Goal: Find specific page/section: Find specific page/section

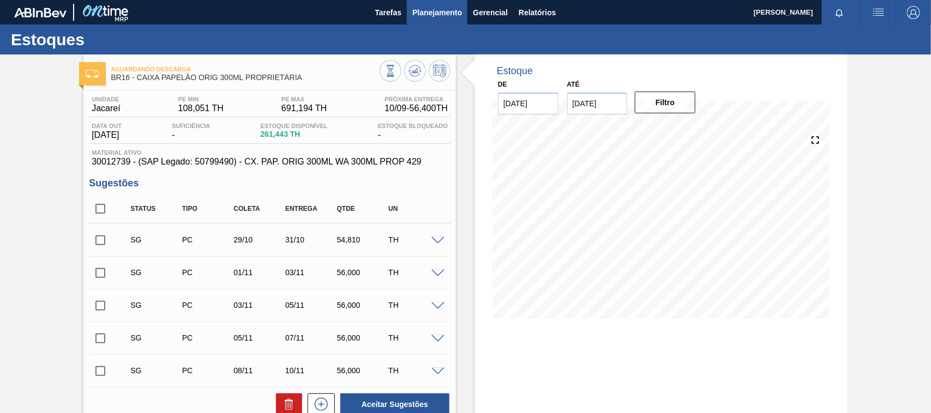
click at [429, 19] on button "Planejamento" at bounding box center [437, 12] width 61 height 25
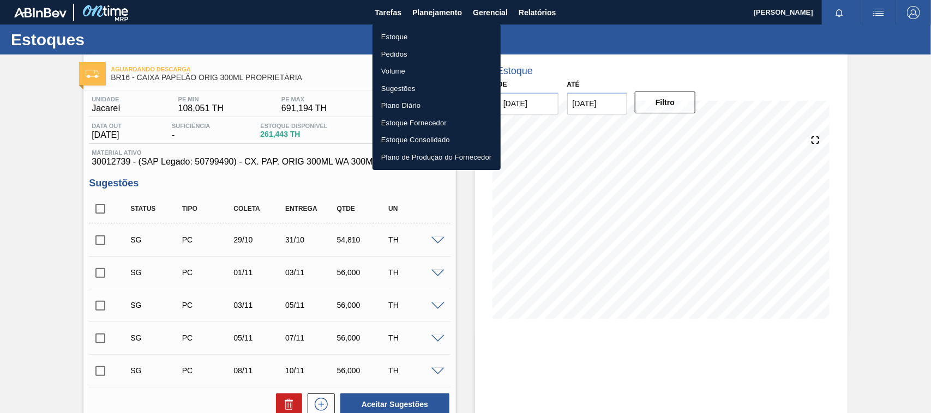
click at [407, 34] on li "Estoque" at bounding box center [436, 36] width 128 height 17
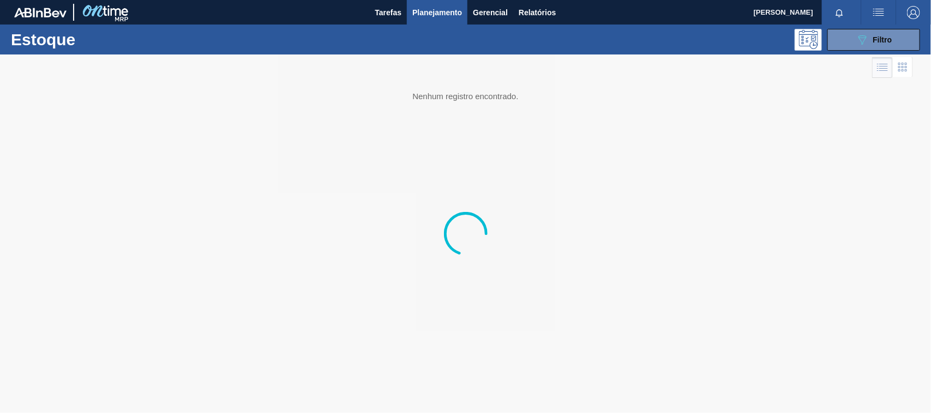
drag, startPoint x: 840, startPoint y: 41, endPoint x: 841, endPoint y: 53, distance: 12.0
click at [840, 41] on button "089F7B8B-B2A5-4AFE-B5C0-19BA573D28AC Filtro" at bounding box center [873, 40] width 93 height 22
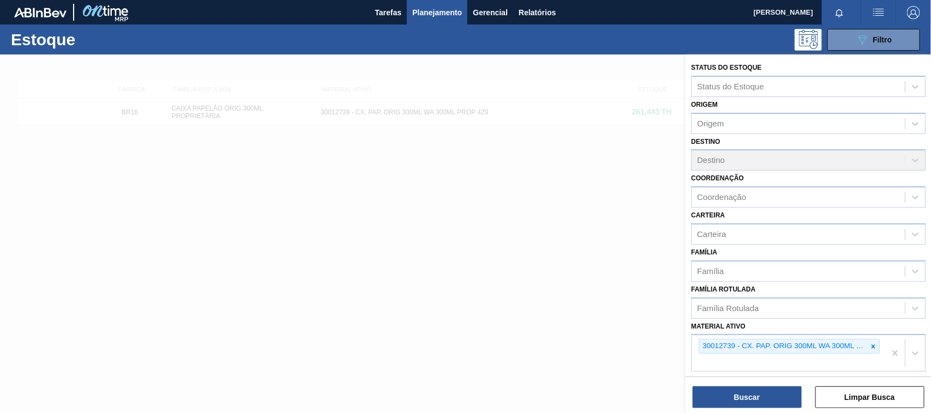
click at [871, 347] on icon at bounding box center [873, 347] width 8 height 8
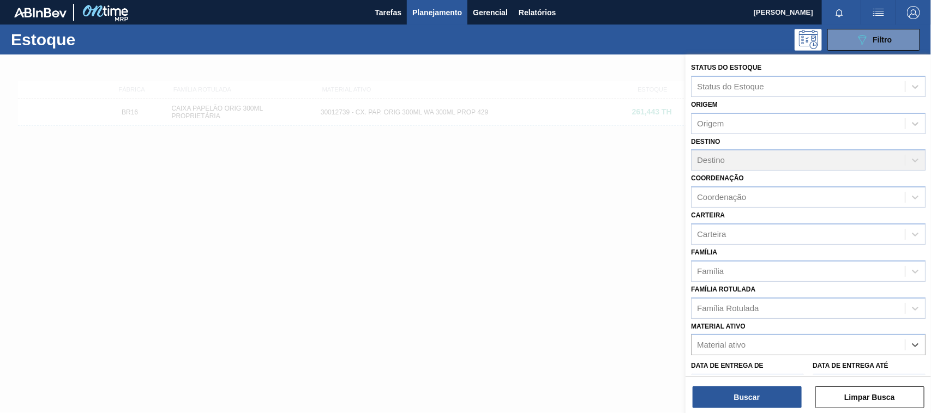
paste ativo "30034749"
type ativo "30034749"
click at [743, 367] on div "30034749 - CX CARTAO GREEN MIX 269ML LN C6" at bounding box center [808, 372] width 234 height 20
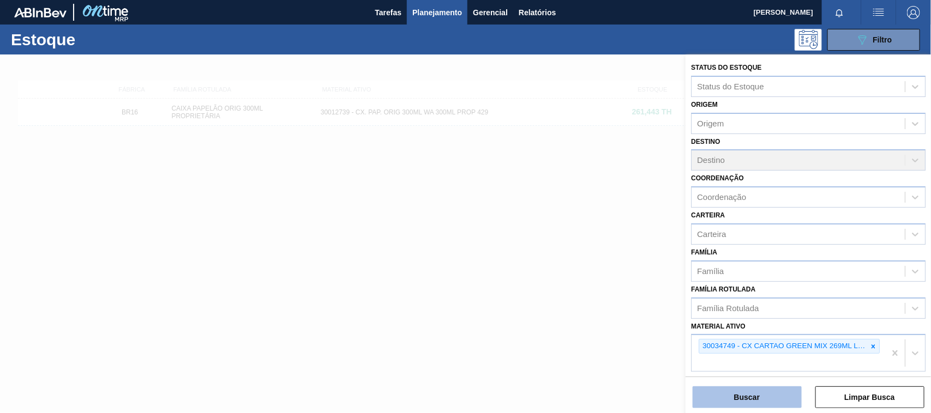
click at [747, 390] on button "Buscar" at bounding box center [746, 398] width 109 height 22
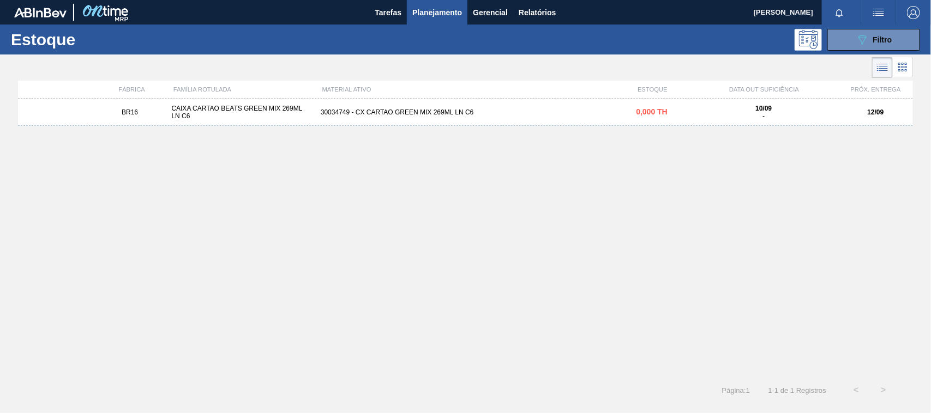
click at [487, 107] on div "BR16 CAIXA CARTAO BEATS GREEN MIX 269ML LN C6 30034749 - CX CARTAO GREEN MIX 26…" at bounding box center [465, 112] width 895 height 27
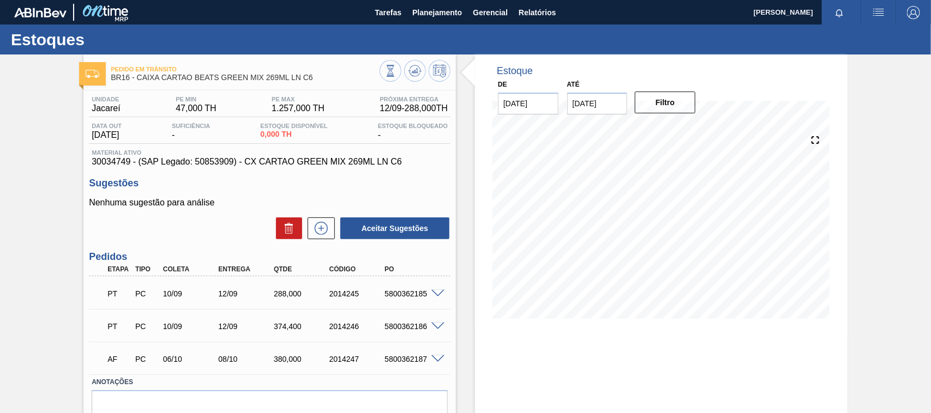
click at [410, 297] on div "5800362185" at bounding box center [413, 294] width 62 height 9
copy div "5800362185"
click at [437, 17] on span "Planejamento" at bounding box center [437, 12] width 50 height 13
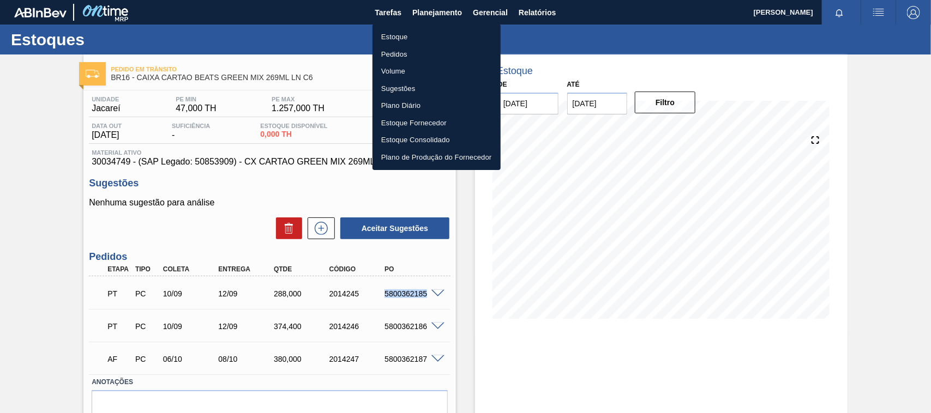
click at [414, 34] on li "Estoque" at bounding box center [436, 36] width 128 height 17
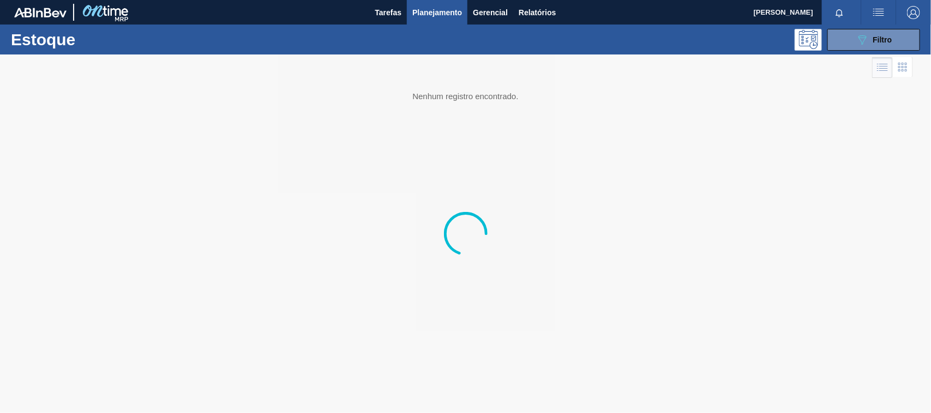
drag, startPoint x: 848, startPoint y: 38, endPoint x: 818, endPoint y: 220, distance: 184.1
click at [848, 38] on button "089F7B8B-B2A5-4AFE-B5C0-19BA573D28AC Filtro" at bounding box center [873, 40] width 93 height 22
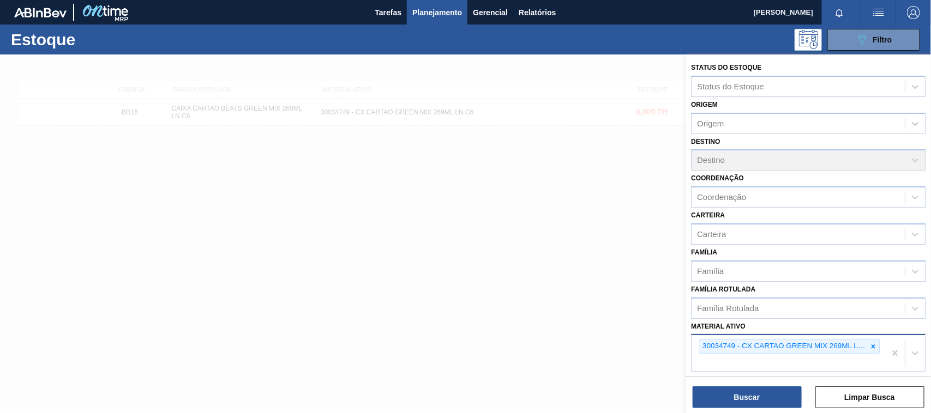
click at [871, 345] on icon at bounding box center [873, 347] width 4 height 4
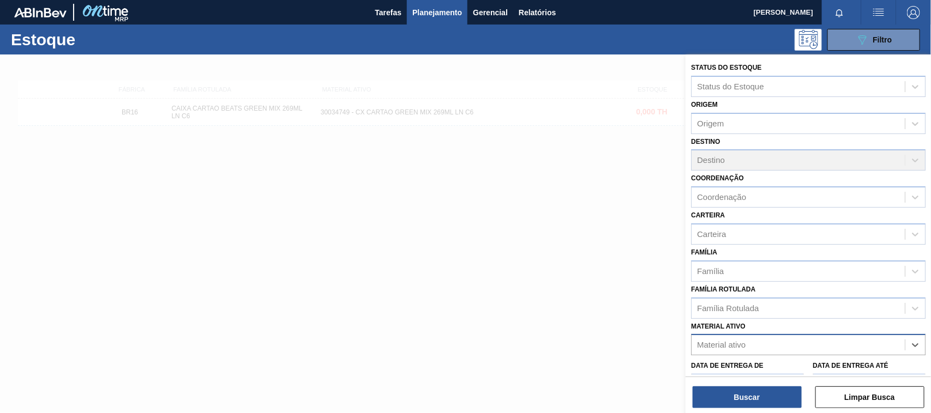
paste ativo "30007319"
type ativo "30007319"
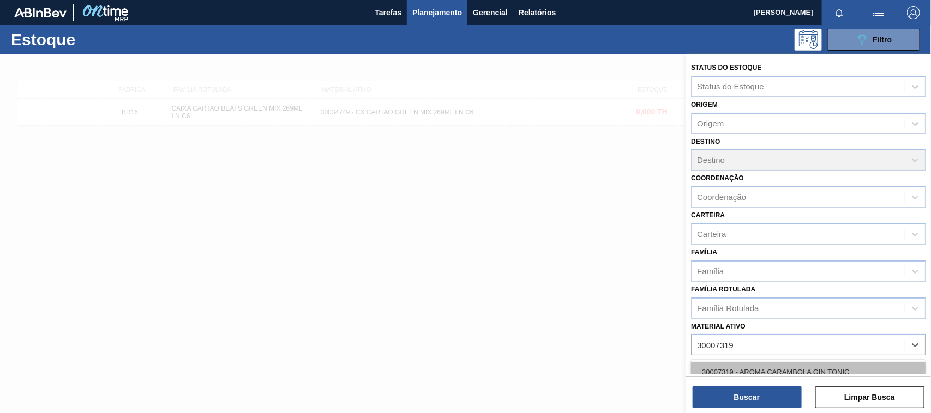
click at [795, 366] on div "30007319 - AROMA CARAMBOLA GIN TONIC" at bounding box center [808, 372] width 234 height 20
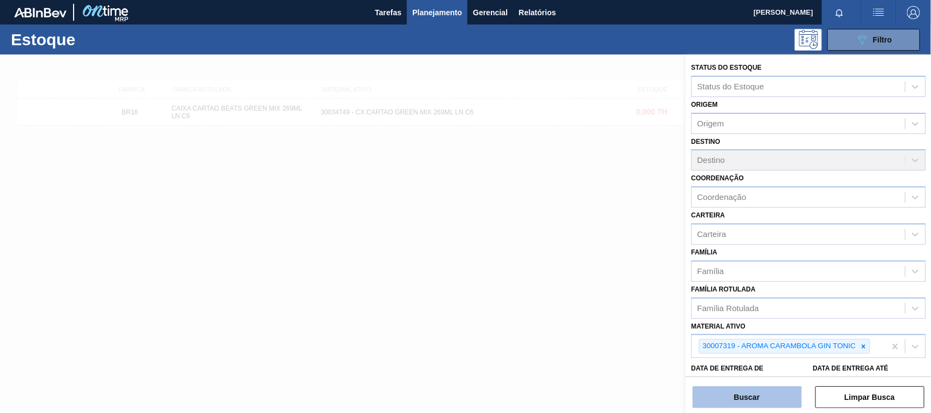
drag, startPoint x: 755, startPoint y: 402, endPoint x: 751, endPoint y: 394, distance: 8.8
click at [755, 399] on button "Buscar" at bounding box center [746, 398] width 109 height 22
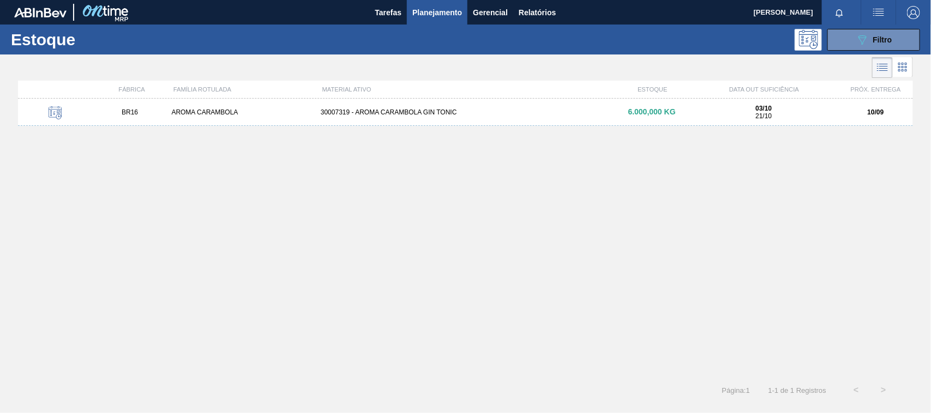
click at [517, 107] on div "BR16 AROMA CARAMBOLA 30007319 - AROMA CARAMBOLA GIN TONIC 6.000,000 KG 03/10 21…" at bounding box center [465, 112] width 895 height 27
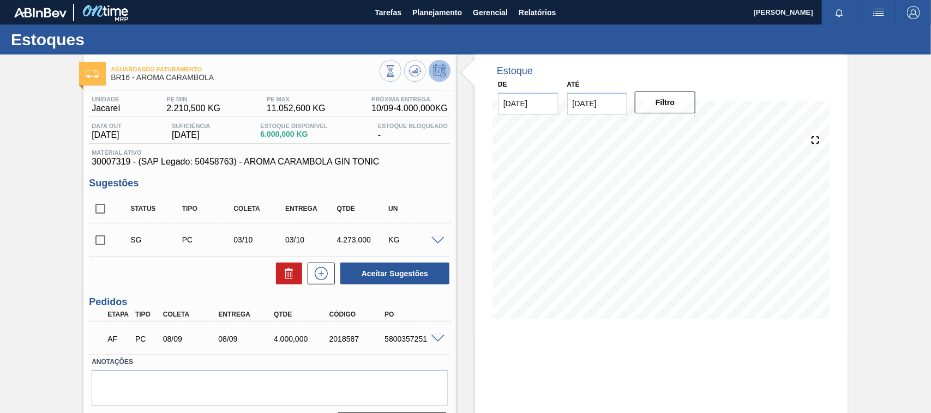
click at [425, 339] on div "5800357251" at bounding box center [413, 339] width 62 height 9
click at [432, 339] on span at bounding box center [437, 339] width 13 height 8
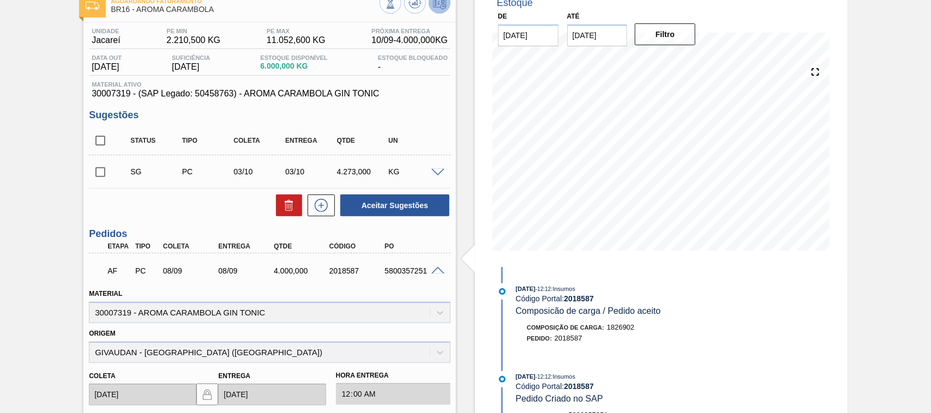
scroll to position [136, 0]
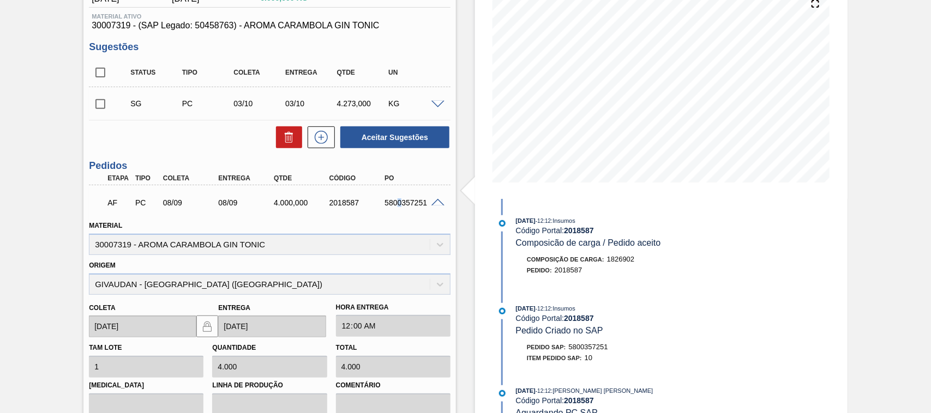
click at [399, 208] on div "AF PC 08/09 08/09 4.000,000 2018587 5800357251" at bounding box center [266, 202] width 333 height 22
click at [399, 207] on div "5800357251" at bounding box center [413, 202] width 62 height 9
click at [399, 206] on div "5800357251" at bounding box center [413, 202] width 62 height 9
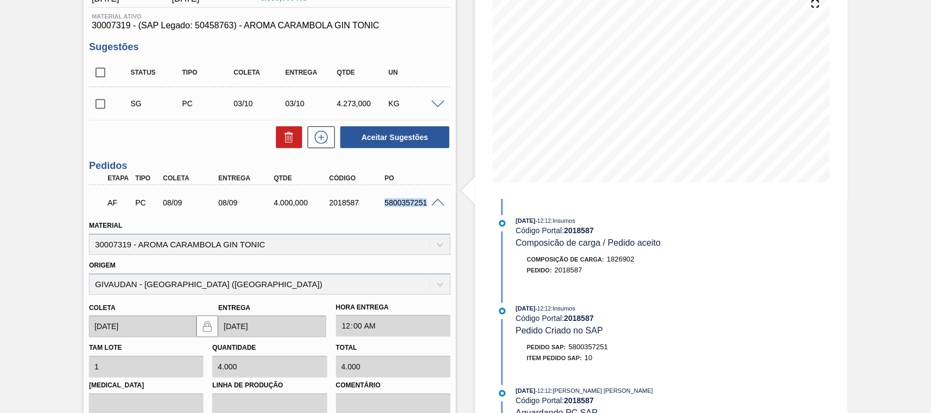
click at [399, 206] on div "5800357251" at bounding box center [413, 202] width 62 height 9
copy div "5800357251"
